Goal: Information Seeking & Learning: Check status

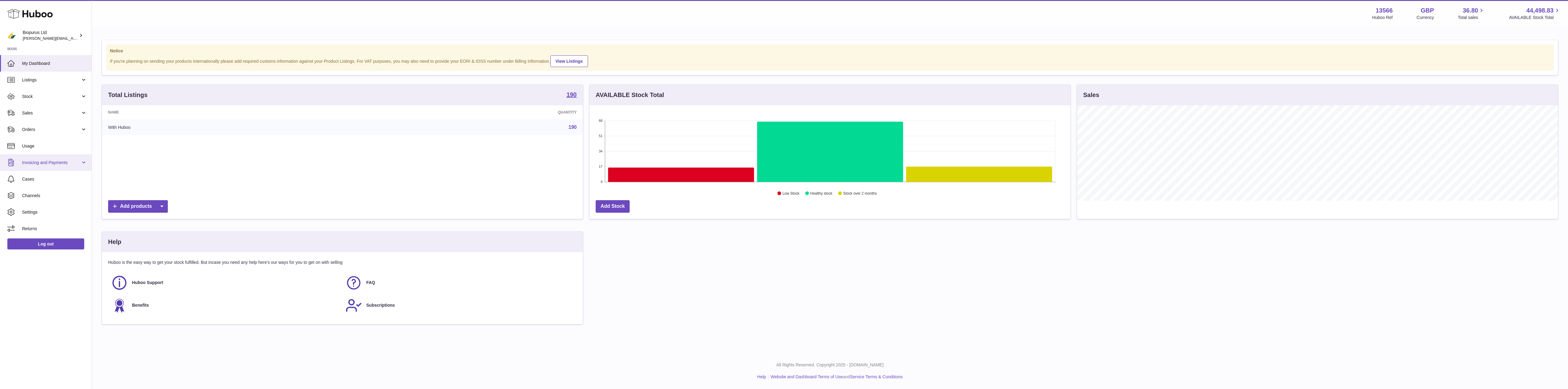
scroll to position [96, 481]
click at [33, 97] on span "Stock" at bounding box center [51, 97] width 58 height 6
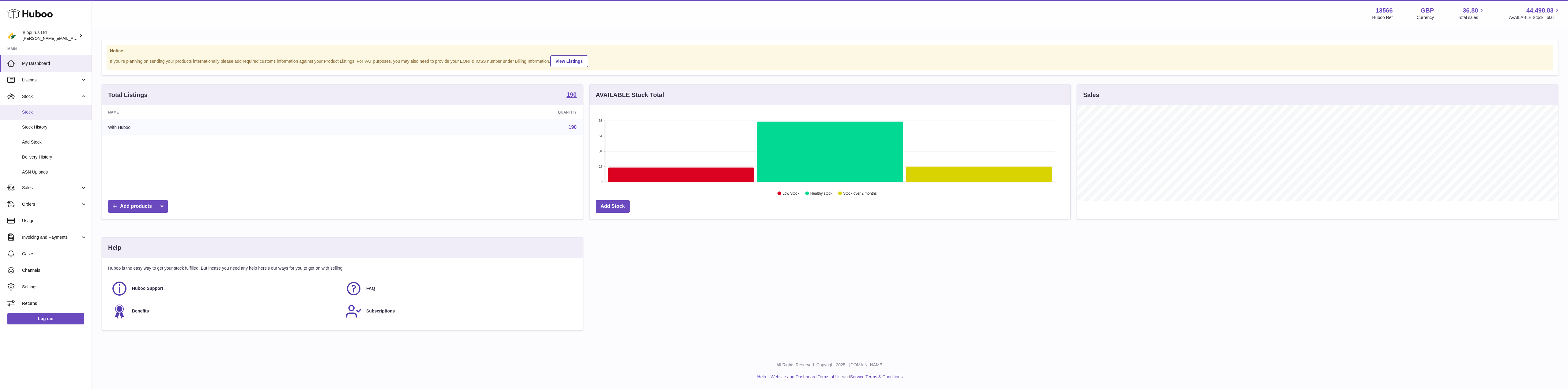
click at [33, 113] on span "Stock" at bounding box center [54, 113] width 65 height 6
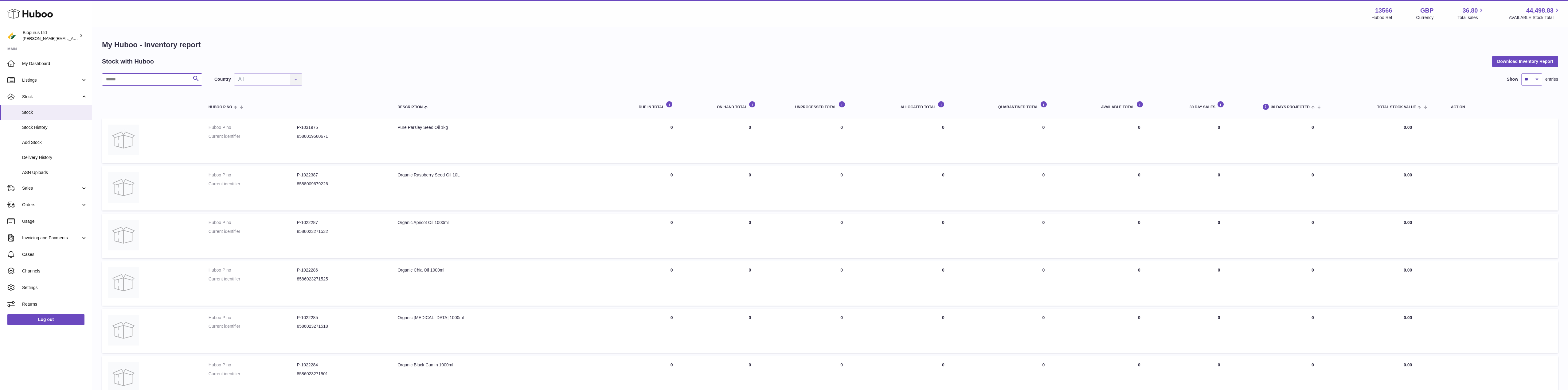
click at [140, 80] on input "text" at bounding box center [152, 79] width 100 height 12
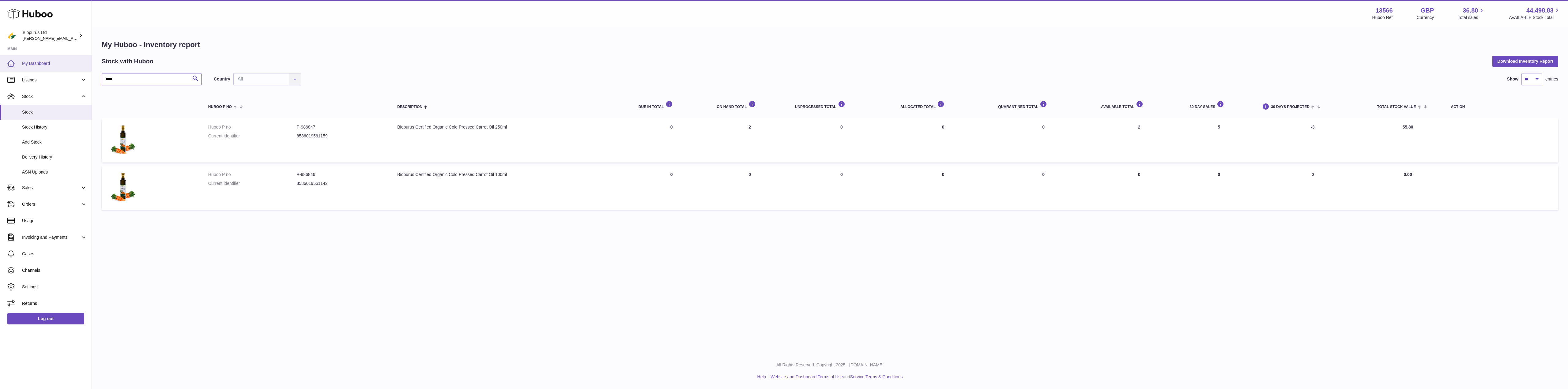
type input "****"
click at [36, 65] on span "My Dashboard" at bounding box center [54, 64] width 65 height 6
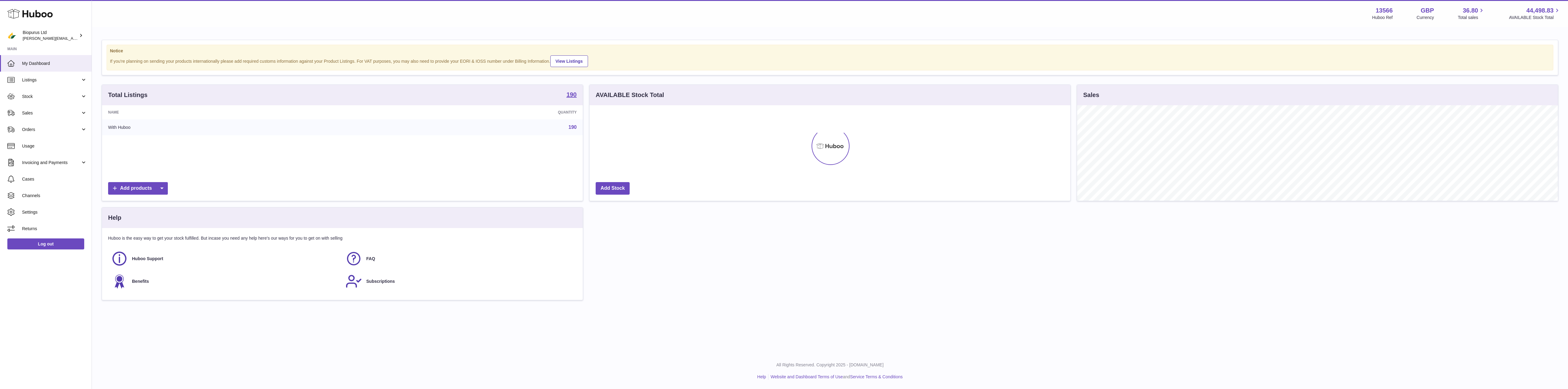
scroll to position [96, 481]
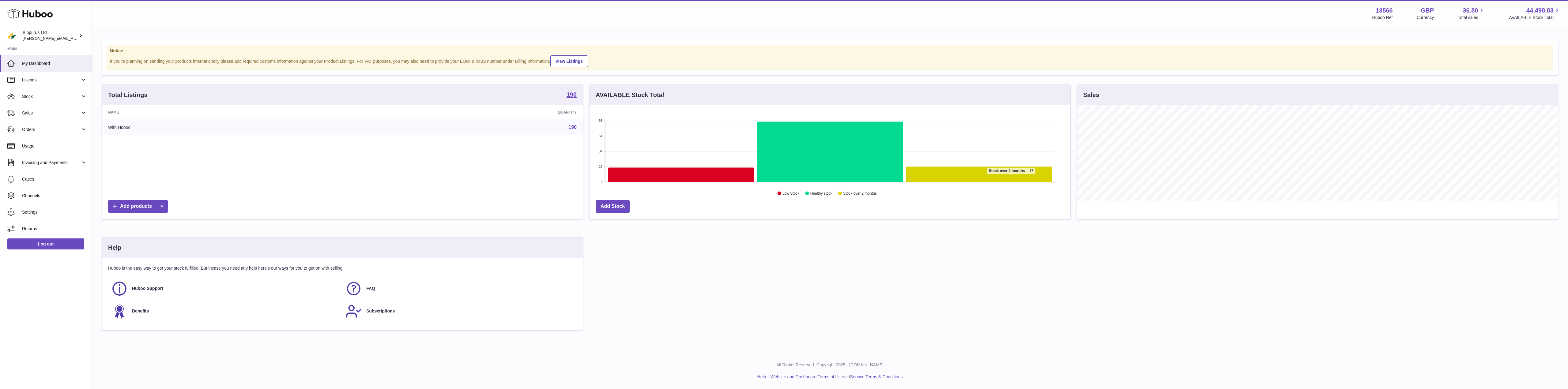
click at [1011, 177] on icon at bounding box center [979, 174] width 146 height 15
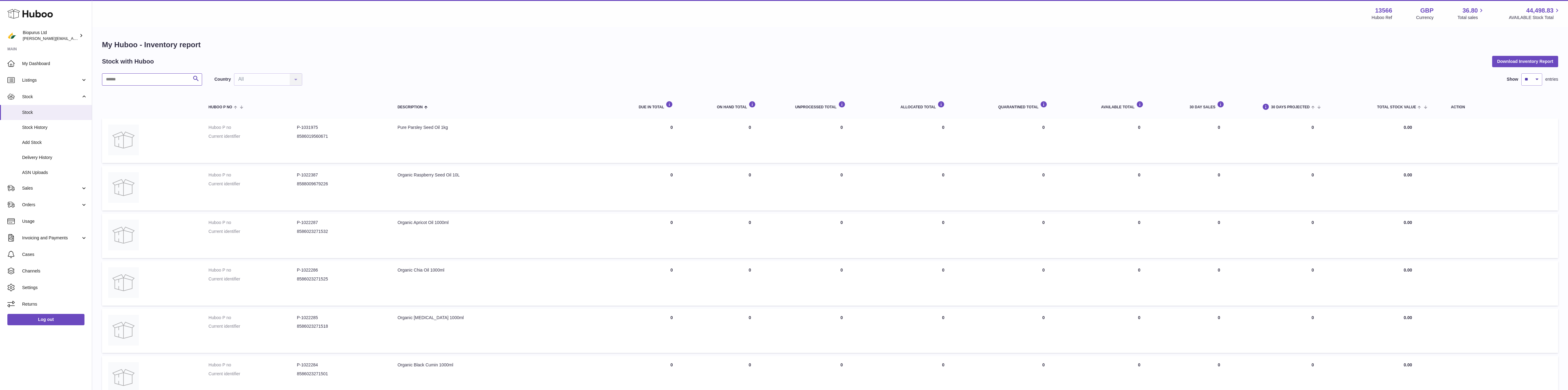
click at [126, 80] on input "text" at bounding box center [152, 79] width 100 height 12
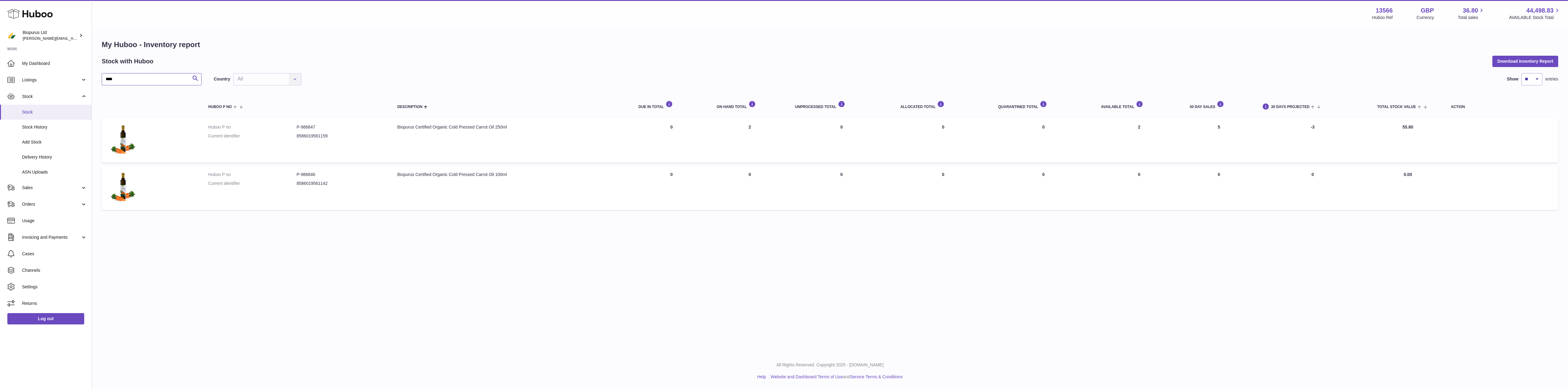
type input "****"
click at [30, 112] on span "Stock" at bounding box center [54, 113] width 65 height 6
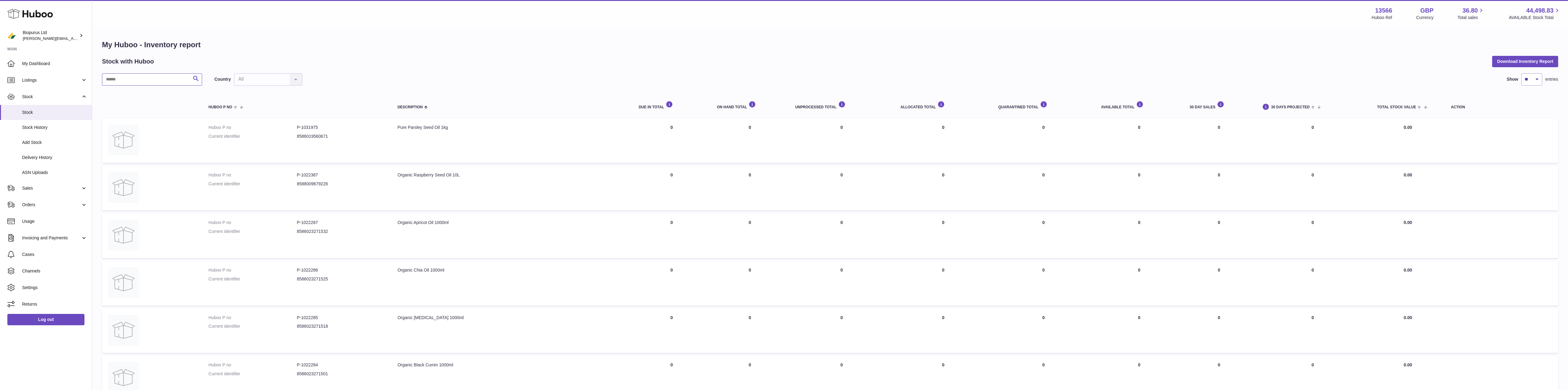
click at [121, 79] on input "text" at bounding box center [152, 79] width 100 height 12
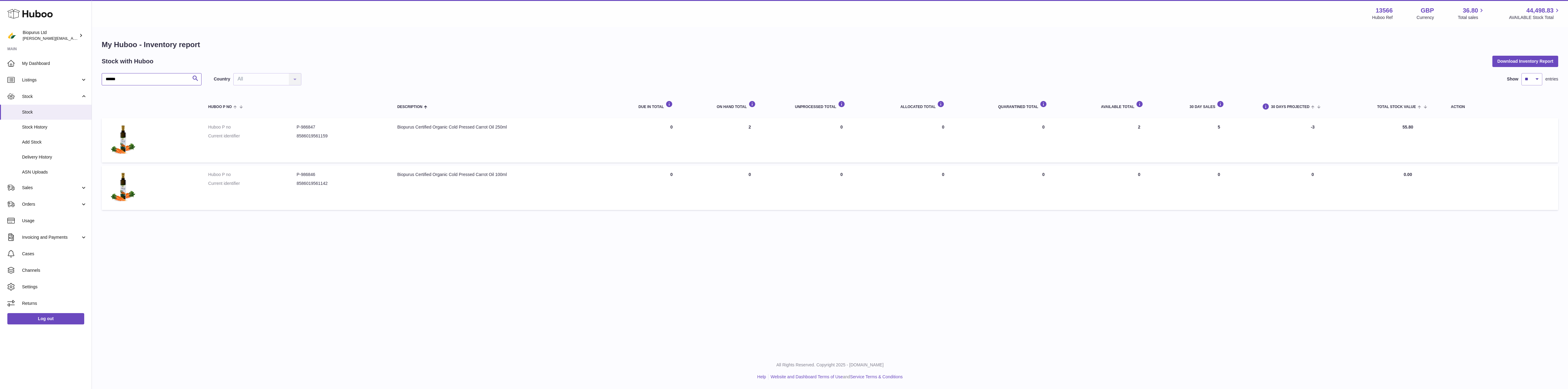
type input "******"
drag, startPoint x: 318, startPoint y: 124, endPoint x: 295, endPoint y: 127, distance: 23.2
click at [290, 127] on dl "Huboo P no P-986847 Current identifier 8586019561159" at bounding box center [296, 133] width 177 height 18
copy dl "P-986847"
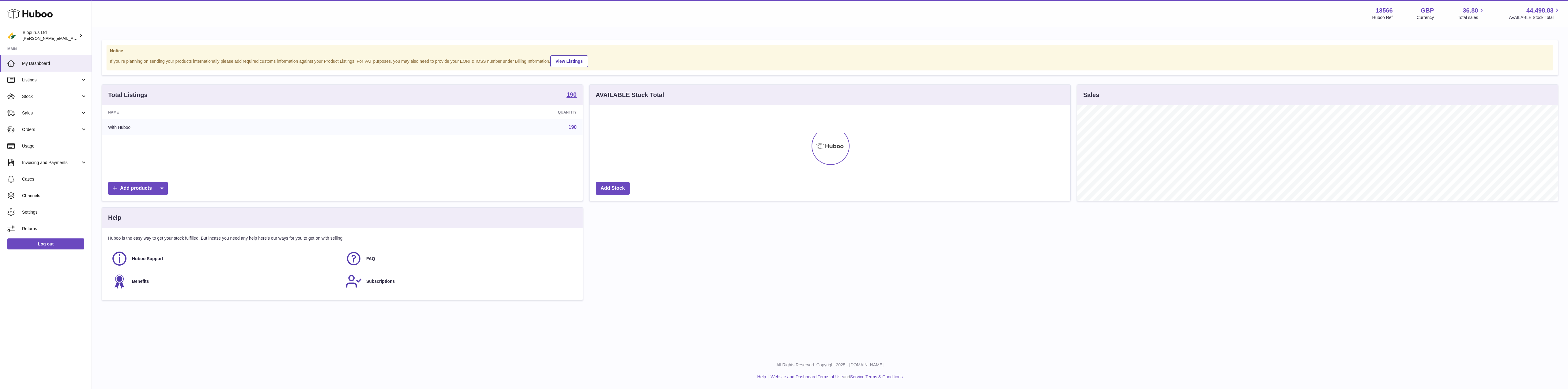
scroll to position [96, 481]
